Goal: Information Seeking & Learning: Learn about a topic

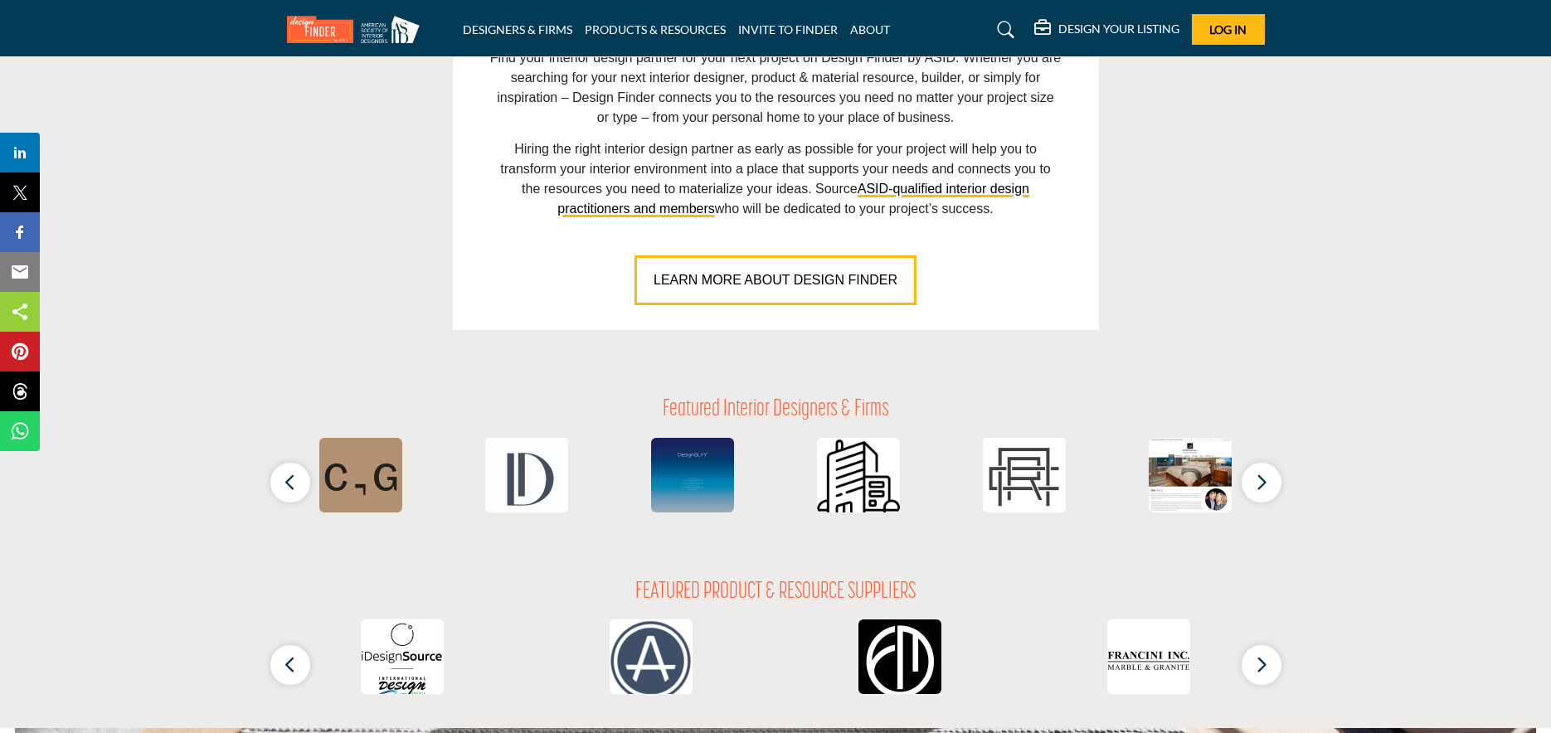
scroll to position [1428, 0]
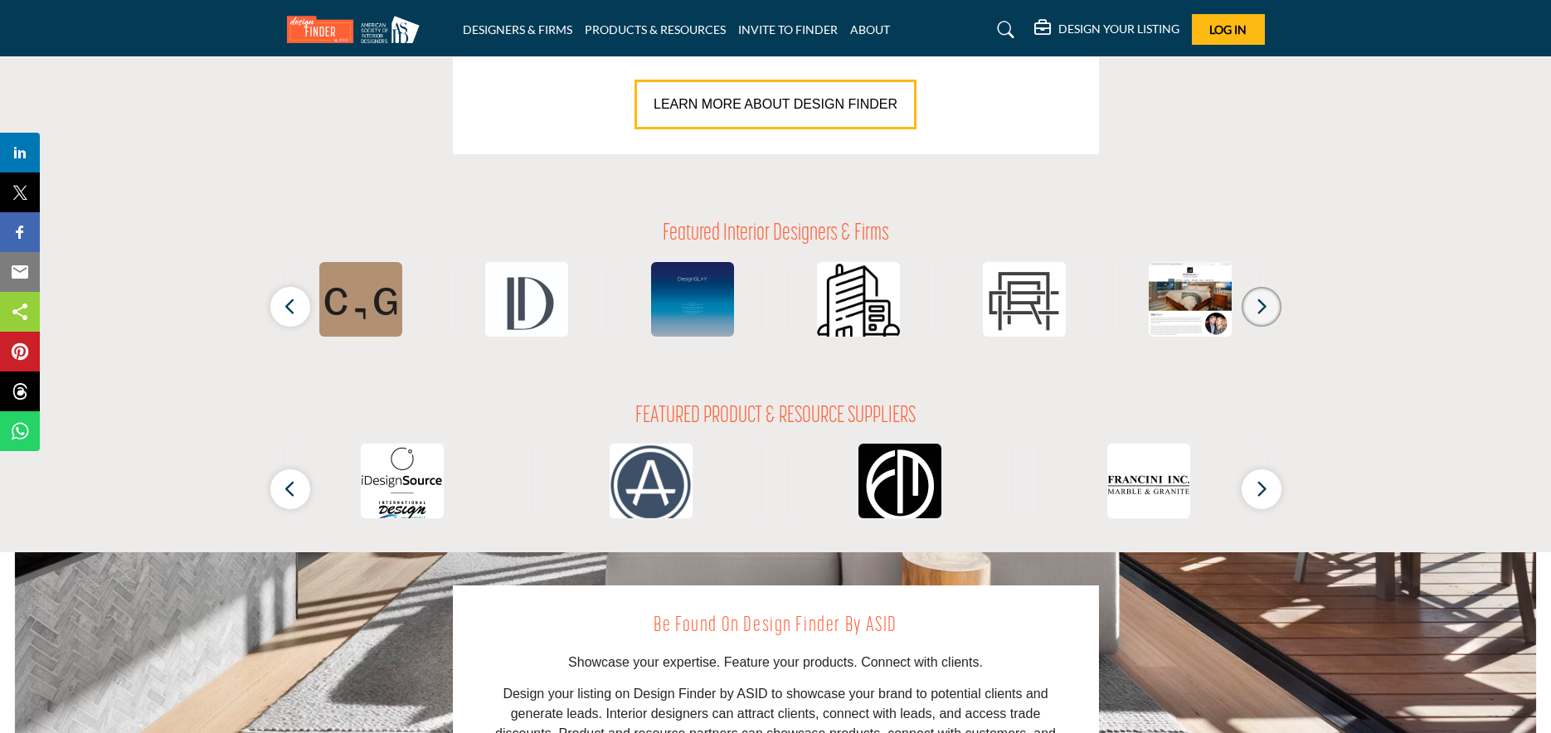
click at [1260, 313] on icon "button" at bounding box center [1261, 306] width 13 height 21
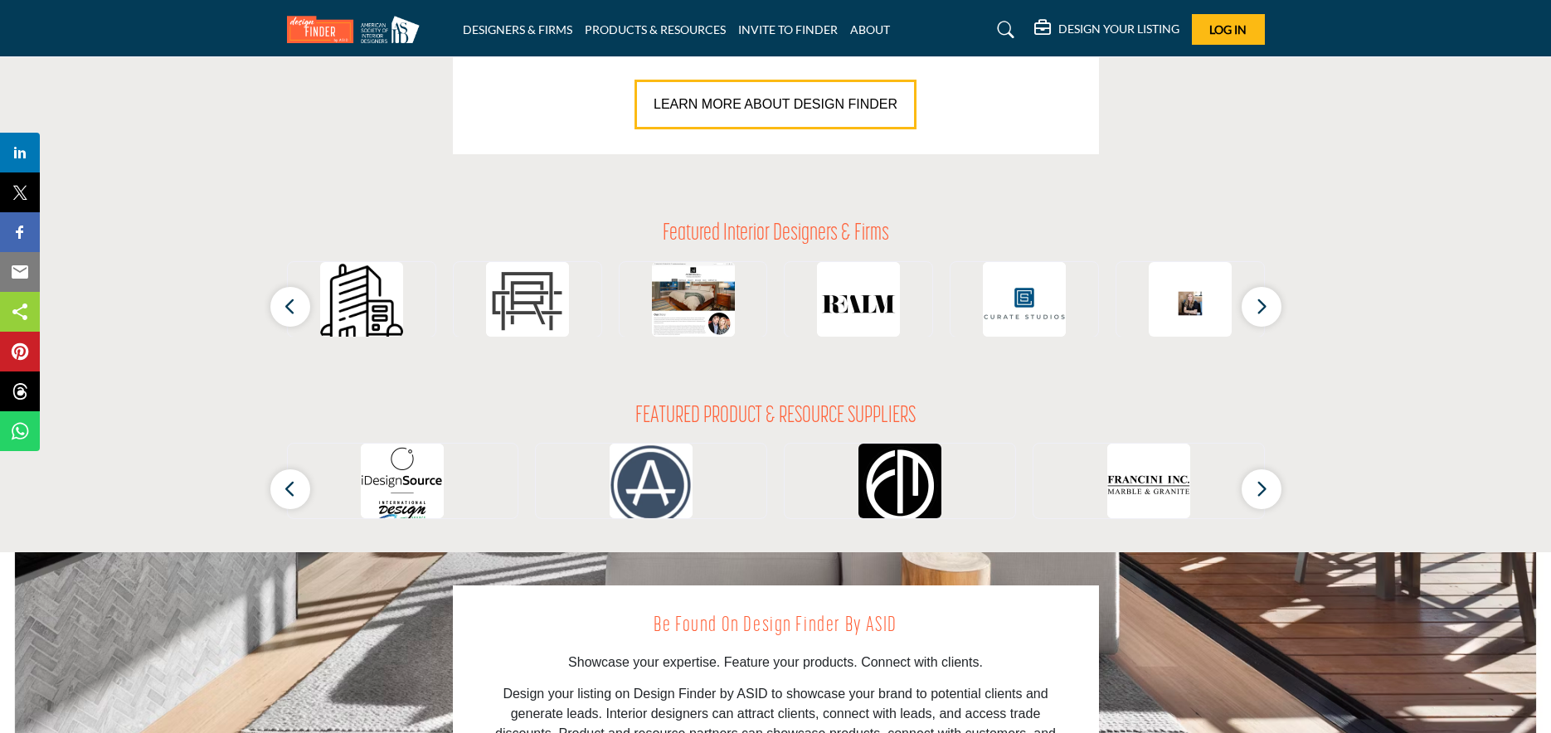
click at [818, 233] on h2 "Featured Interior Designers & Firms" at bounding box center [776, 235] width 226 height 28
click at [867, 318] on img at bounding box center [858, 303] width 83 height 83
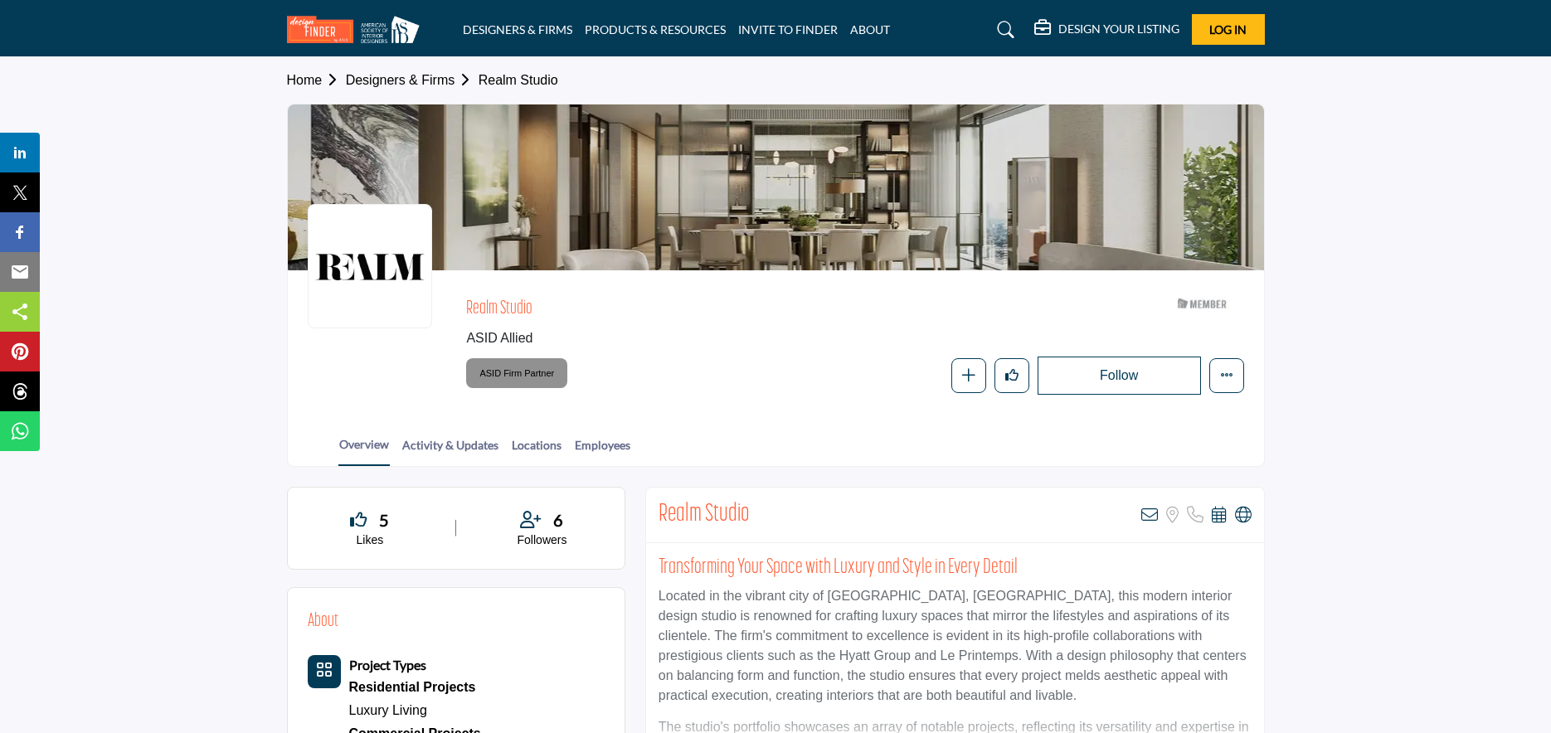
click at [1102, 30] on h5 "DESIGN YOUR LISTING" at bounding box center [1118, 29] width 121 height 15
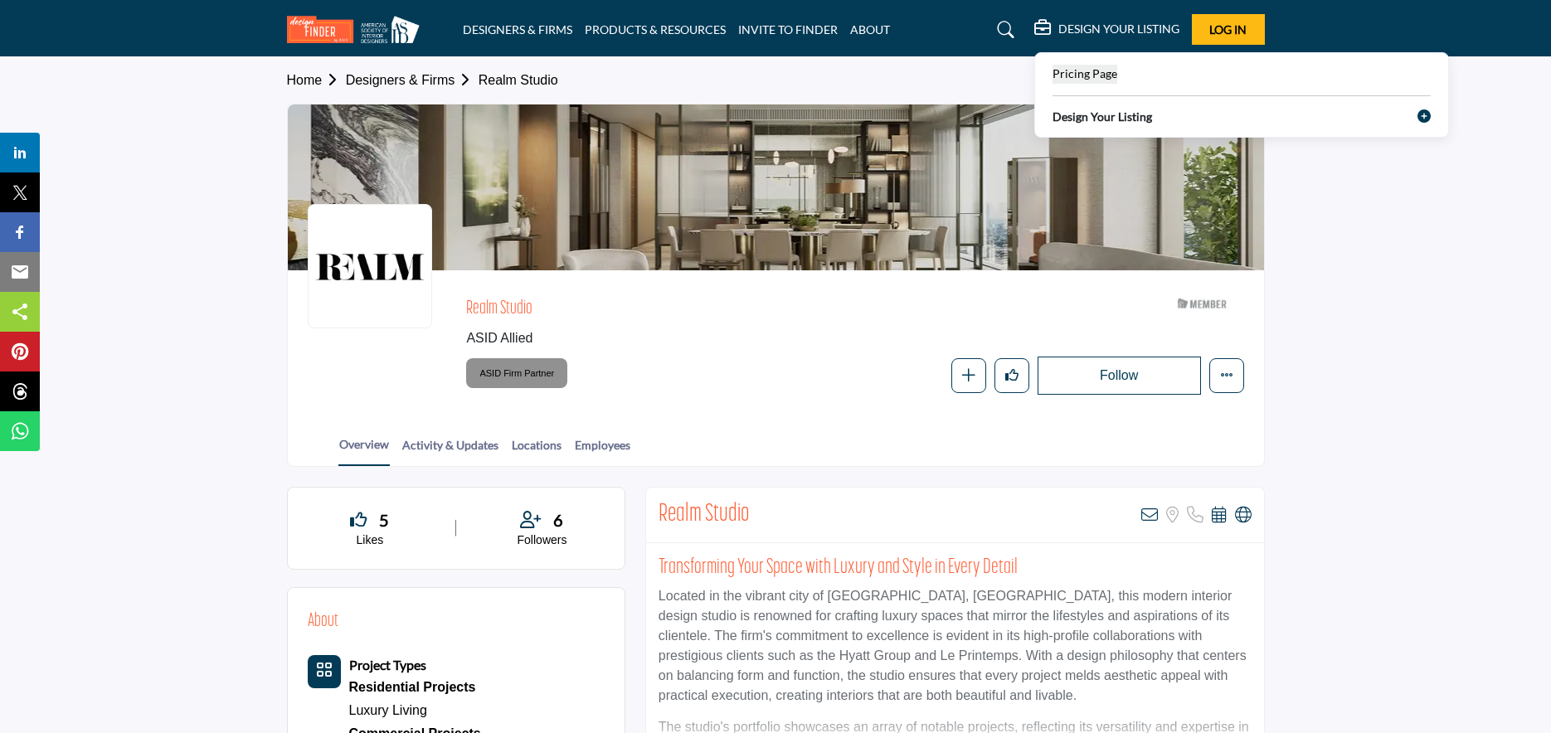
click at [1092, 75] on span "Pricing Page" at bounding box center [1084, 73] width 65 height 14
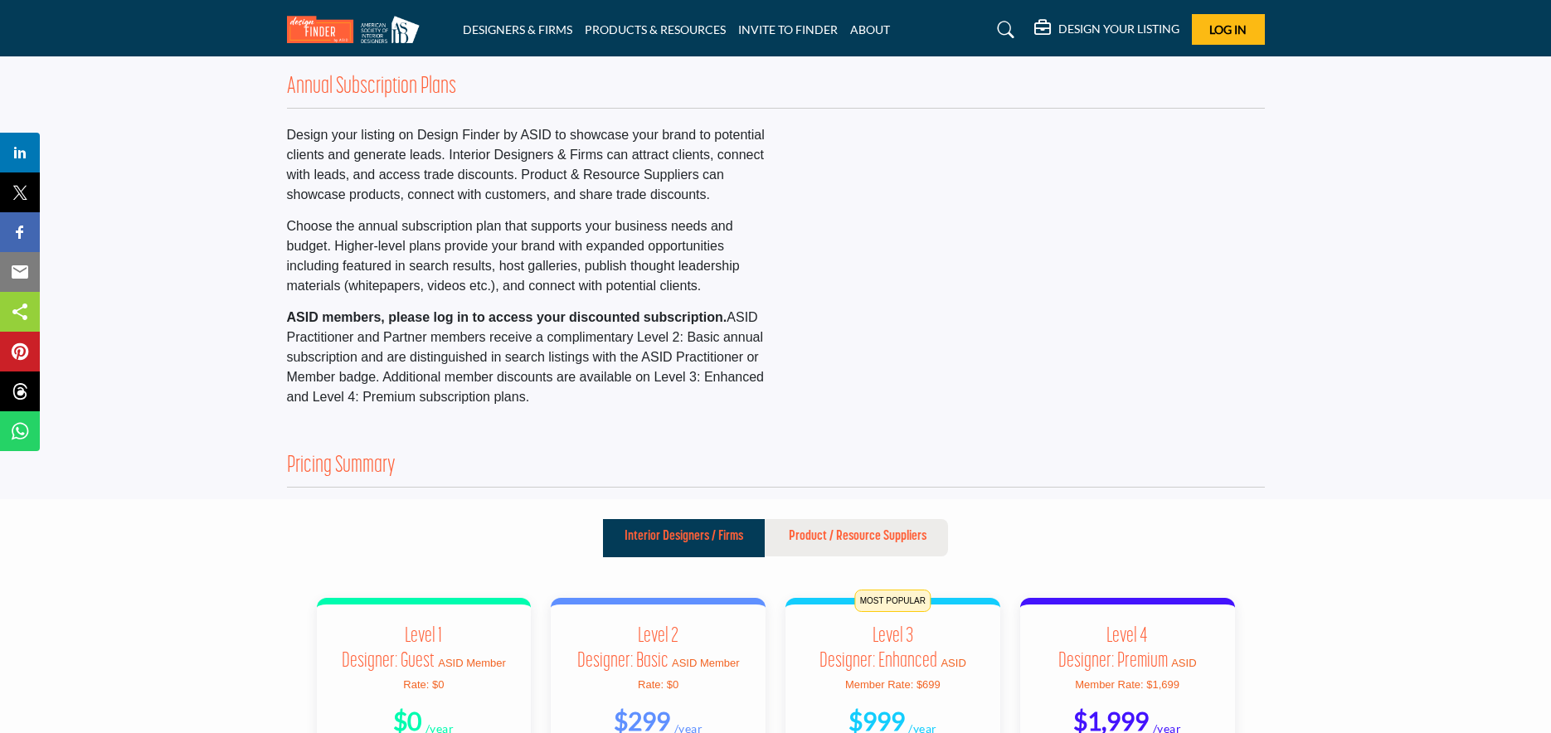
click at [326, 44] on div "DESIGNERS & FIRMS PRODUCTS & RESOURCES INVITE TO FINDER ABOUT" at bounding box center [775, 29] width 995 height 31
click at [327, 27] on img at bounding box center [357, 29] width 141 height 27
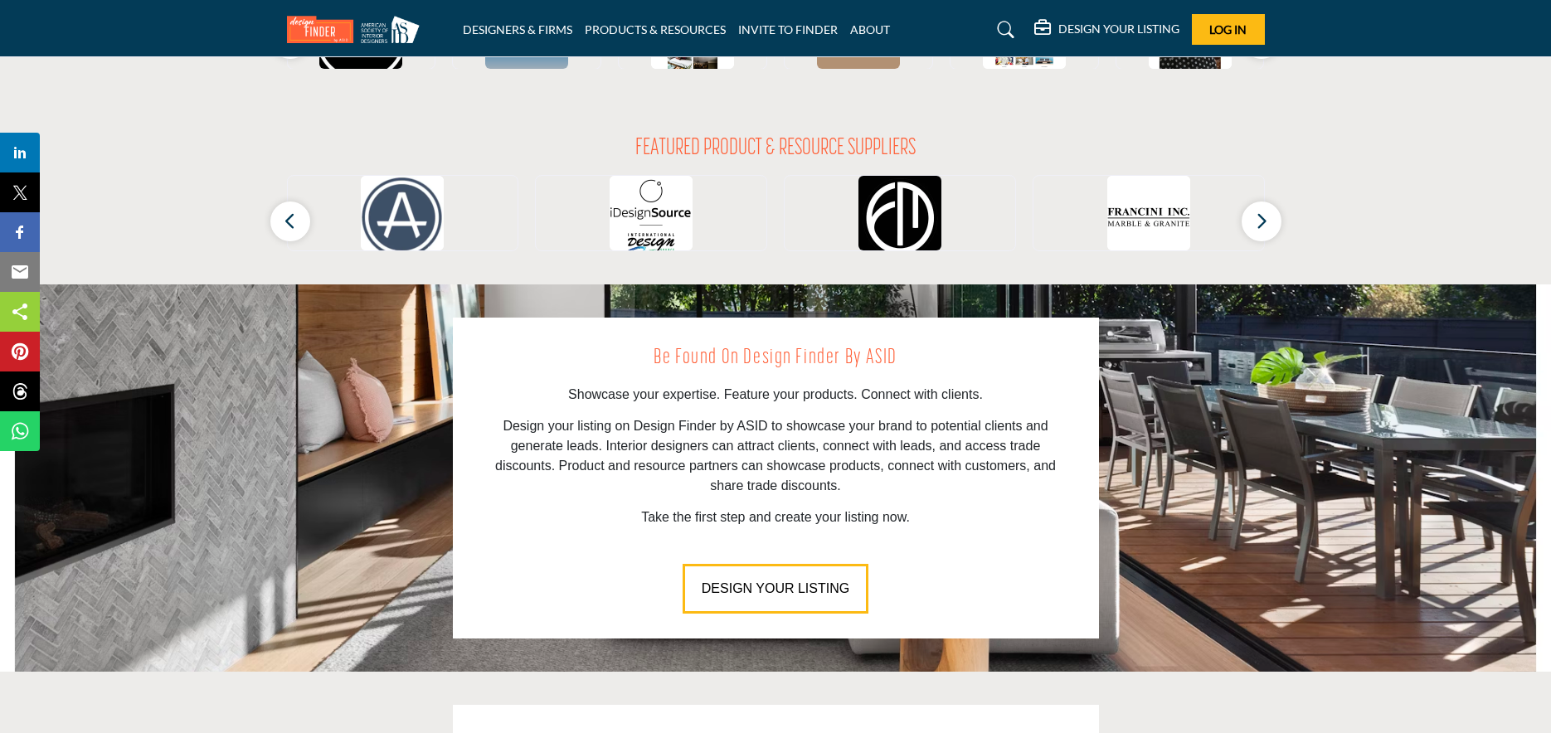
scroll to position [2233, 0]
